Goal: Information Seeking & Learning: Learn about a topic

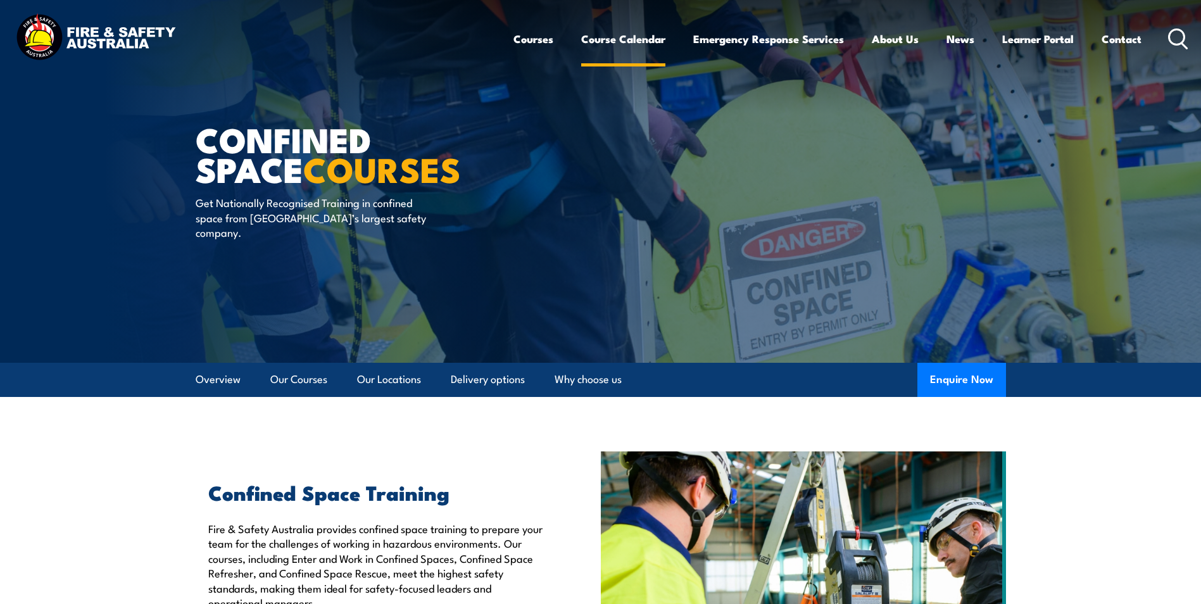
click at [618, 36] on link "Course Calendar" at bounding box center [623, 39] width 84 height 34
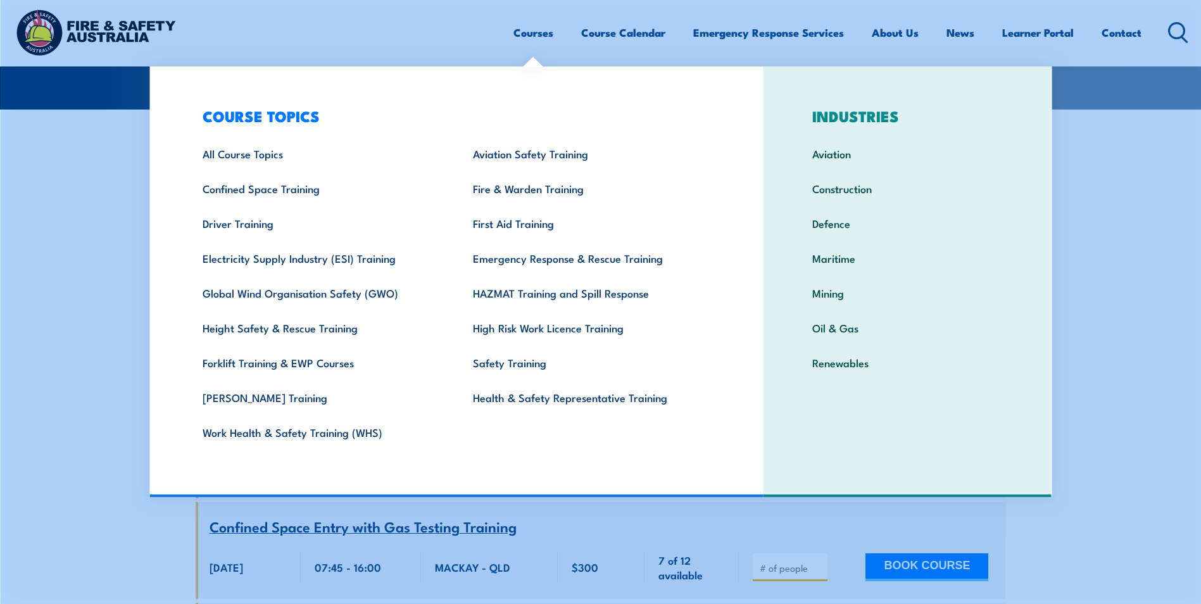
click at [534, 31] on link "Courses" at bounding box center [534, 33] width 40 height 34
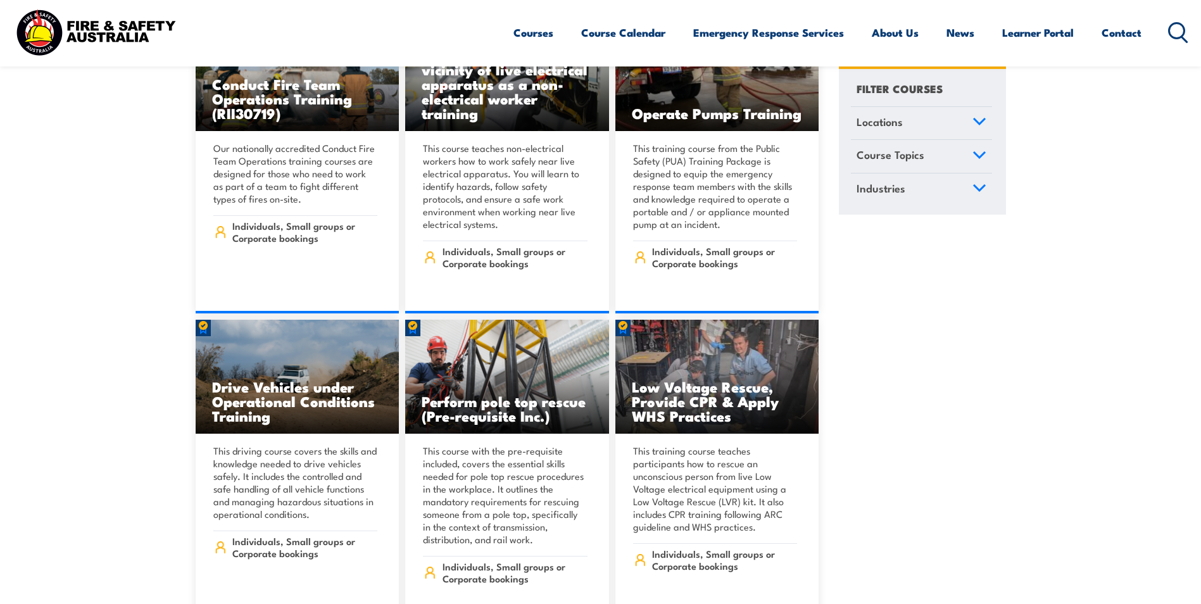
scroll to position [2659, 0]
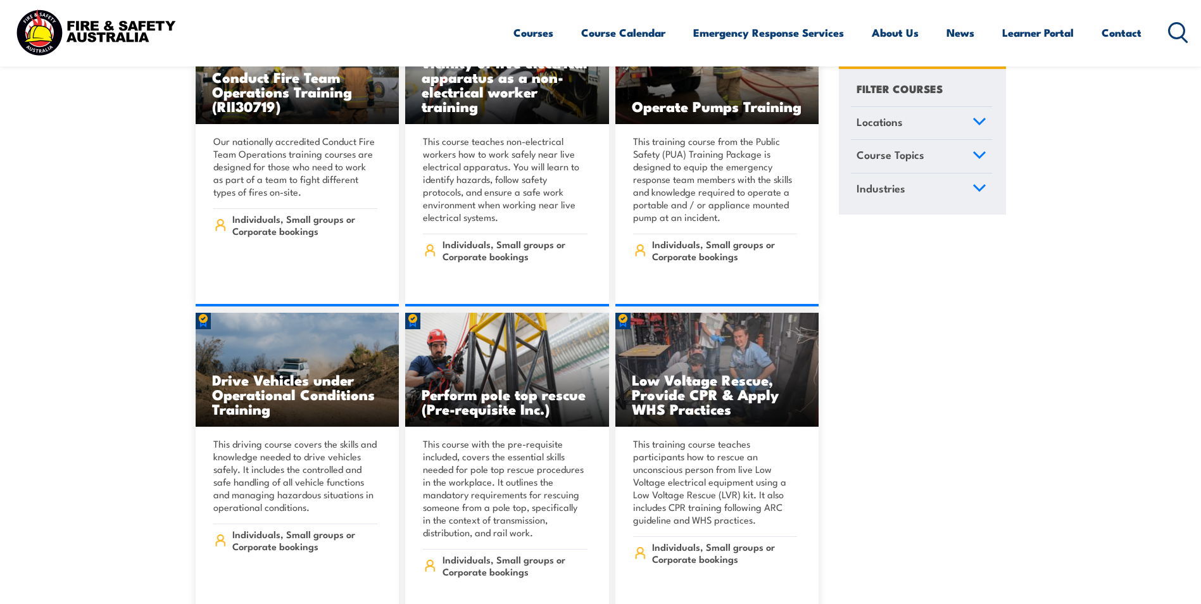
click at [970, 161] on link "Course Topics" at bounding box center [921, 157] width 141 height 33
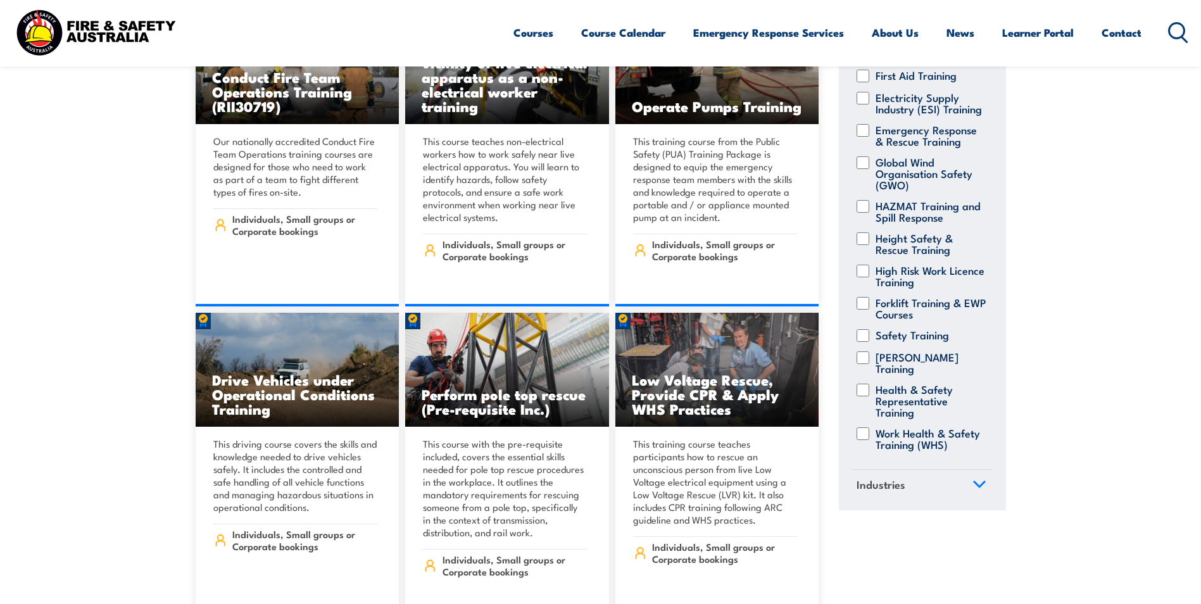
scroll to position [235, 0]
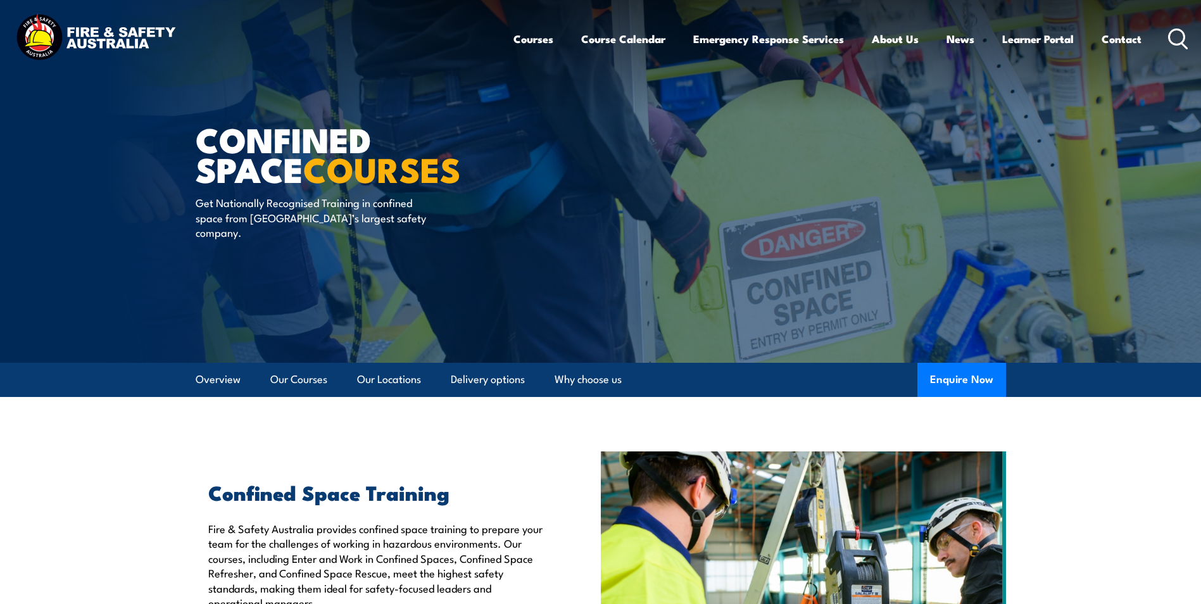
click at [1173, 41] on icon at bounding box center [1178, 38] width 20 height 21
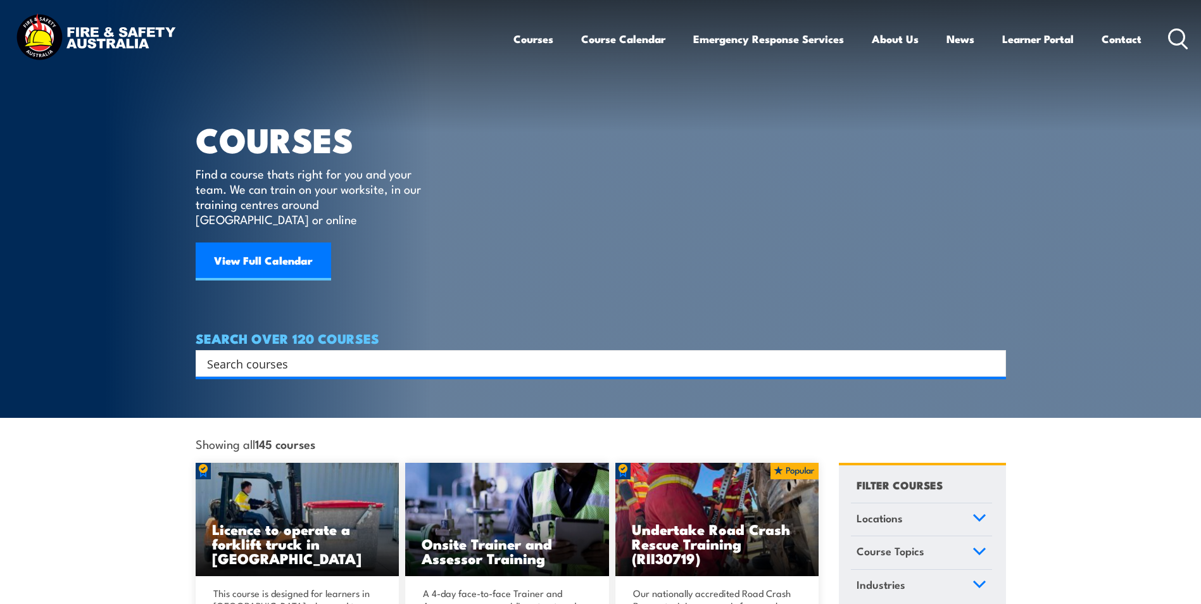
click at [410, 354] on input "Search input" at bounding box center [592, 363] width 771 height 19
type input "fire extinguisher"
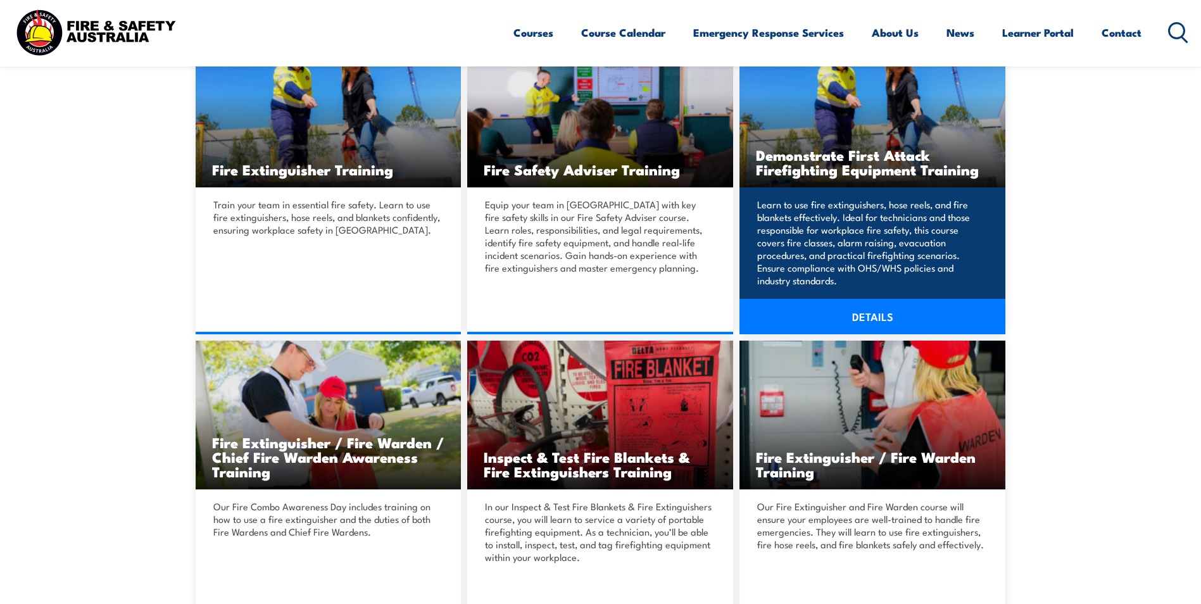
scroll to position [380, 0]
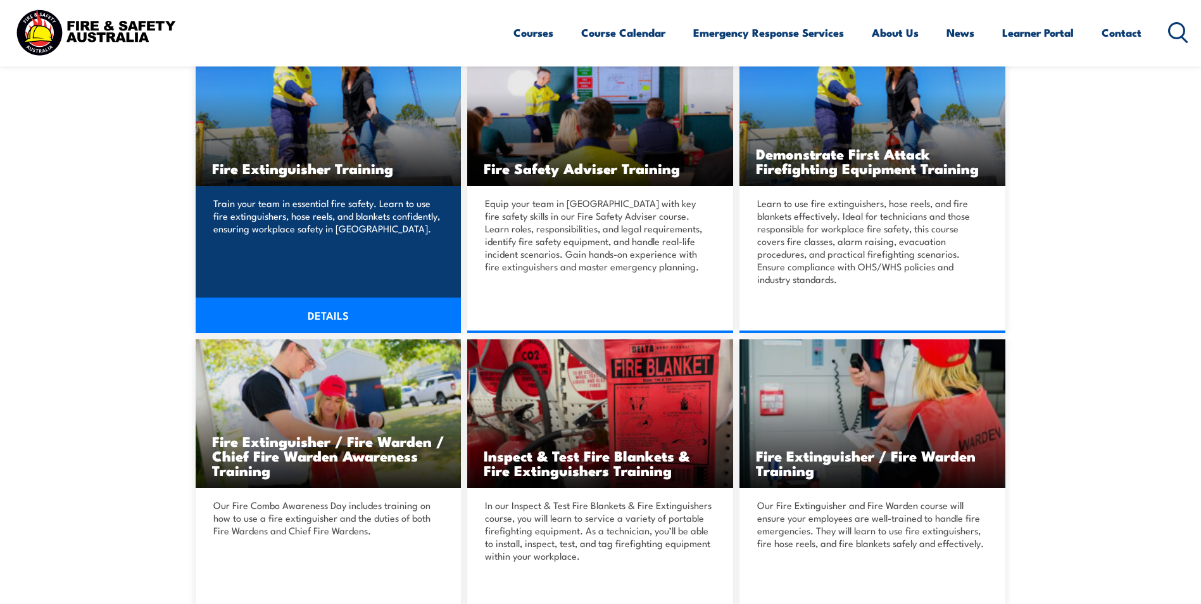
click at [351, 317] on link "DETAILS" at bounding box center [329, 315] width 266 height 35
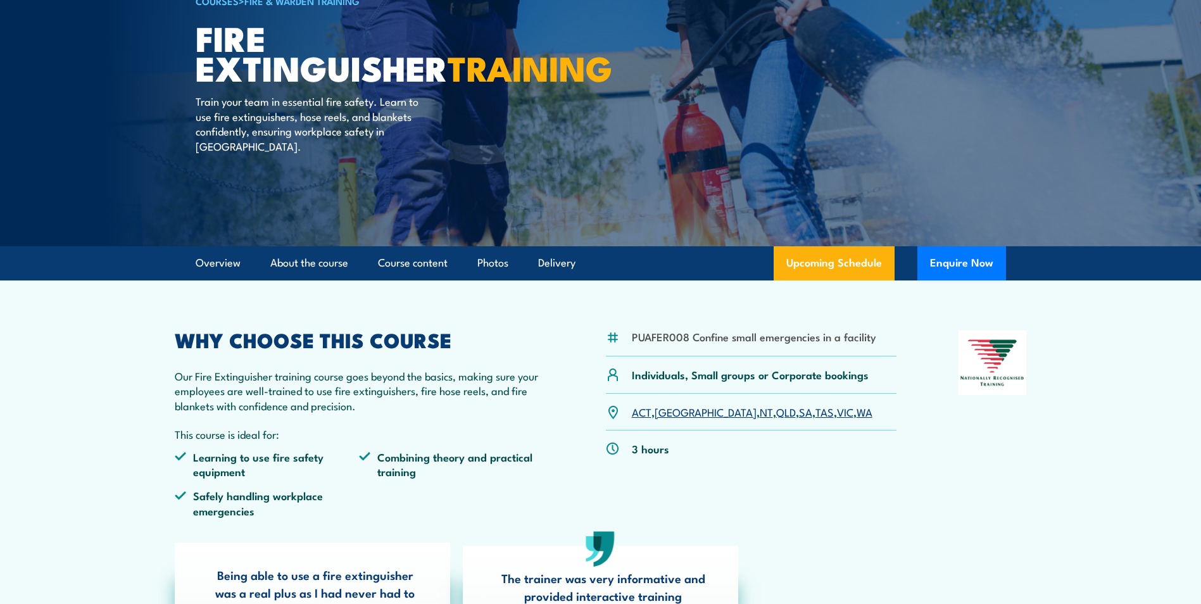
scroll to position [190, 0]
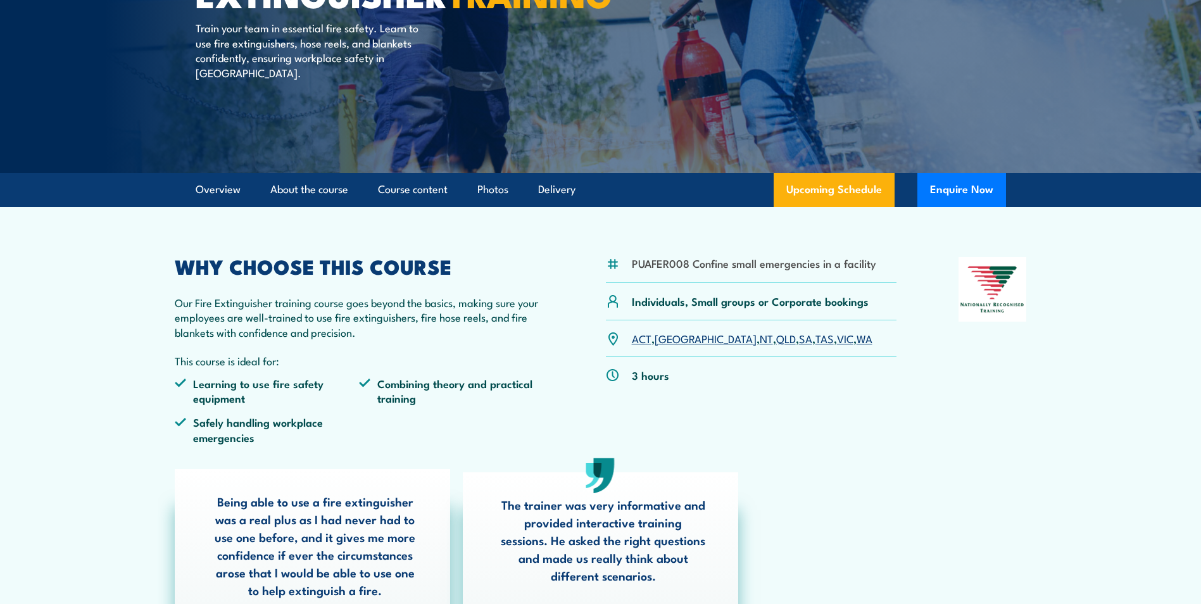
click at [837, 340] on link "VIC" at bounding box center [845, 338] width 16 height 15
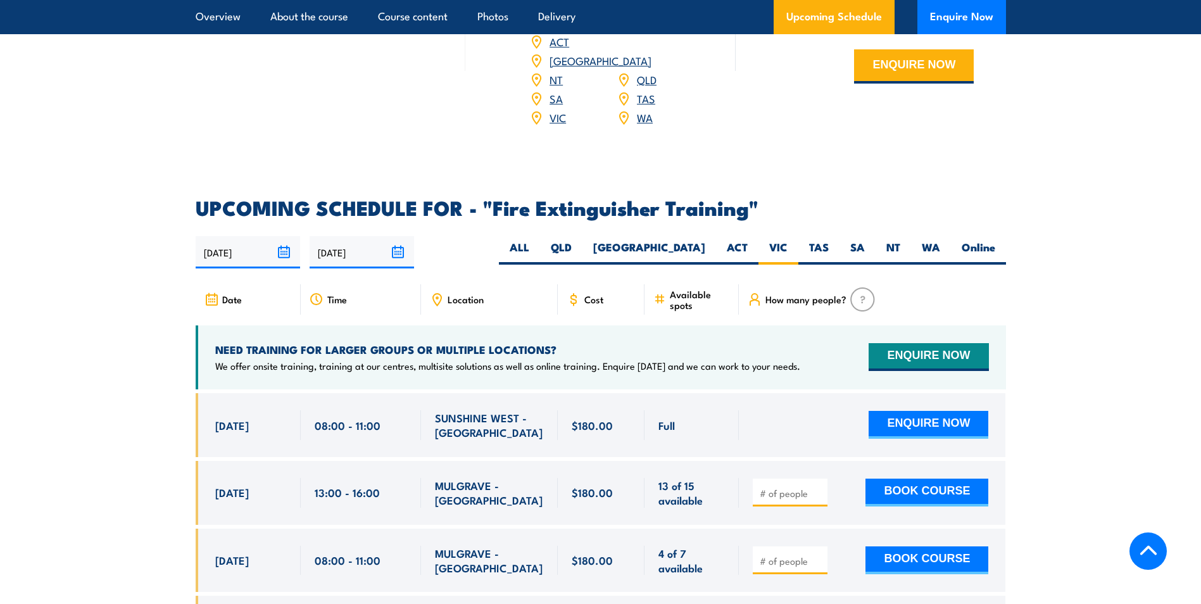
scroll to position [1935, 0]
